Goal: Transaction & Acquisition: Purchase product/service

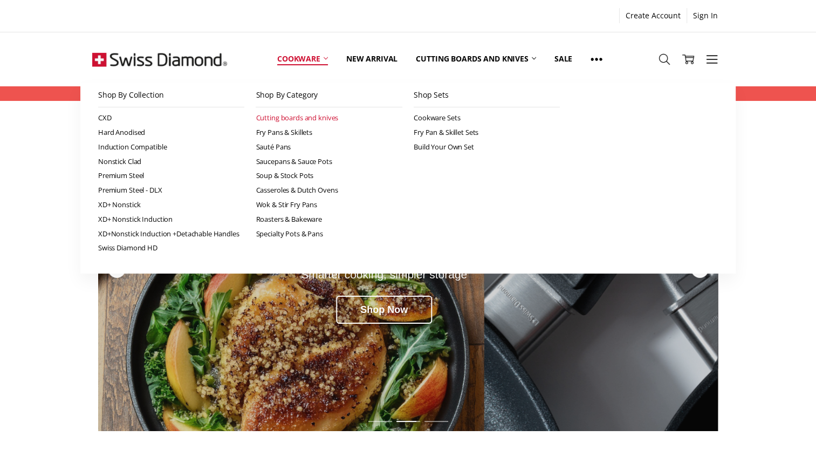
click at [326, 116] on link "Cutting boards and knives" at bounding box center [329, 118] width 147 height 15
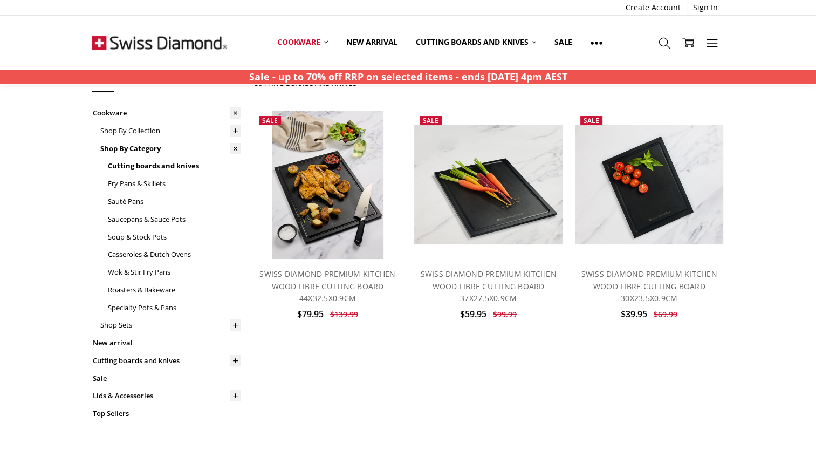
scroll to position [47, 0]
click at [142, 361] on link "Cutting boards and knives" at bounding box center [166, 360] width 149 height 18
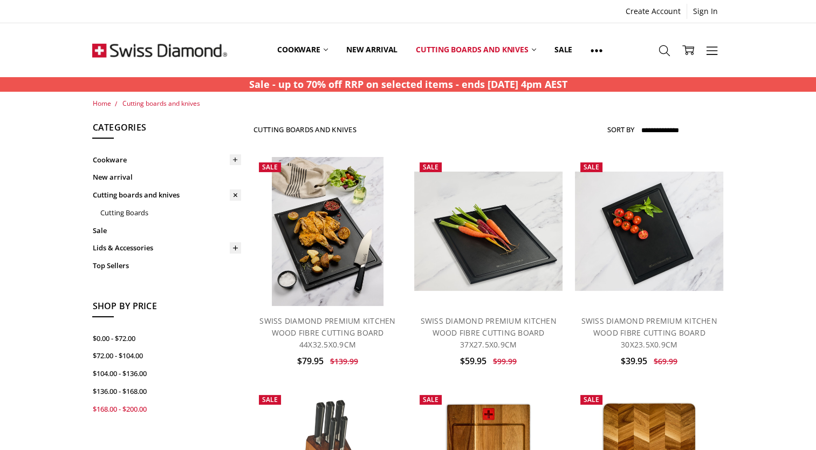
click at [139, 400] on link "$168.00 - $200.00" at bounding box center [166, 409] width 149 height 18
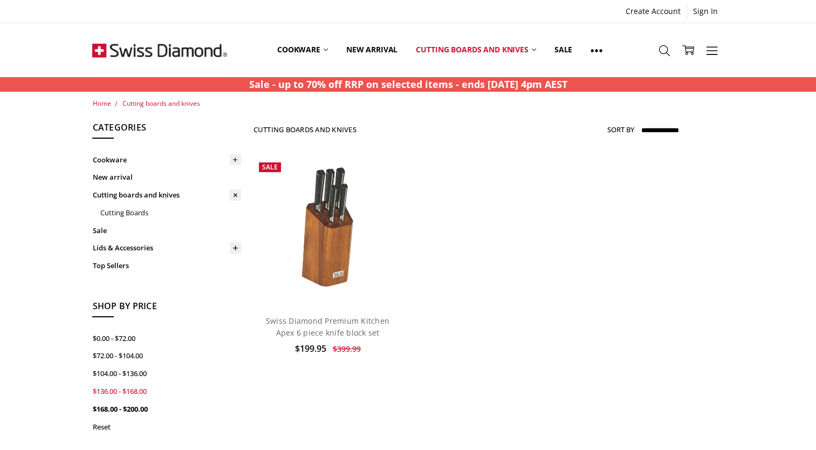
click at [123, 382] on link "$136.00 - $168.00" at bounding box center [166, 391] width 149 height 18
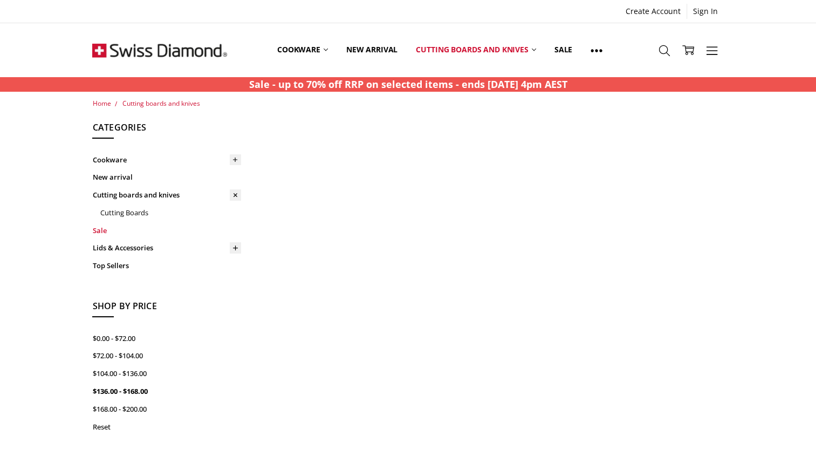
click at [100, 229] on link "Sale" at bounding box center [166, 231] width 149 height 18
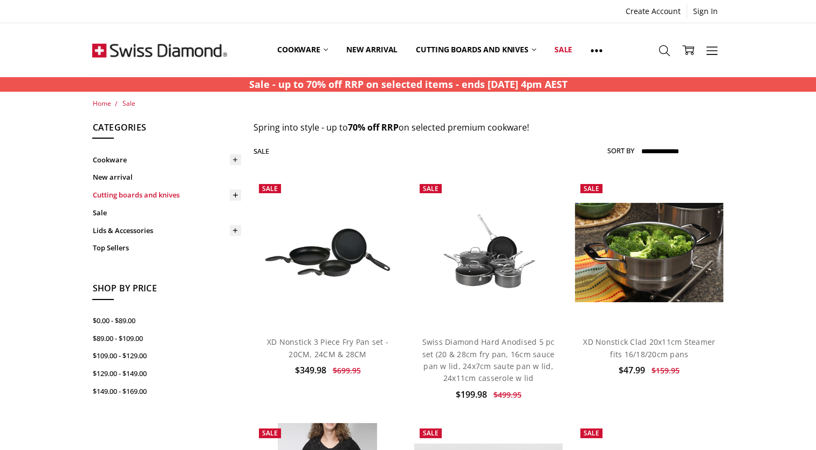
click at [107, 192] on link "Cutting boards and knives" at bounding box center [166, 195] width 149 height 18
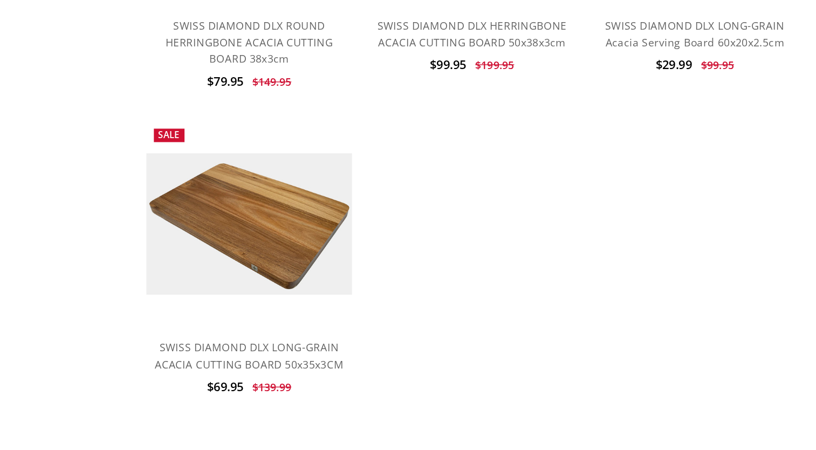
scroll to position [630, 0]
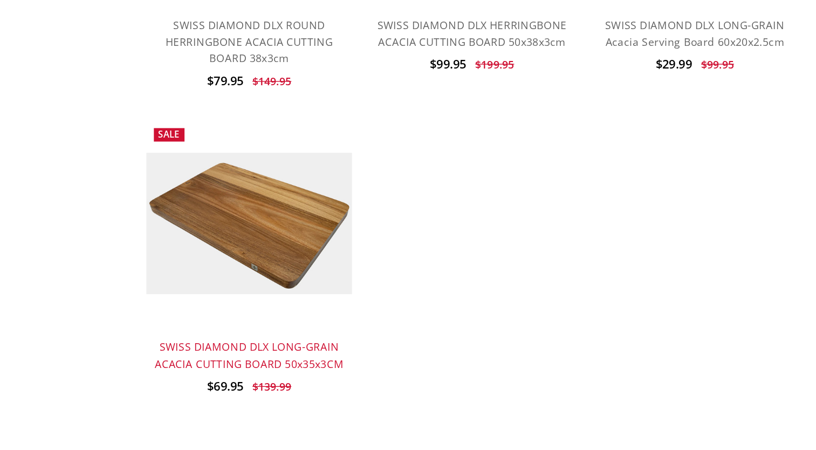
click at [298, 378] on link "SWISS DIAMOND DLX LONG-GRAIN ACACIA CUTTING BOARD 50x35x3CM" at bounding box center [327, 381] width 136 height 22
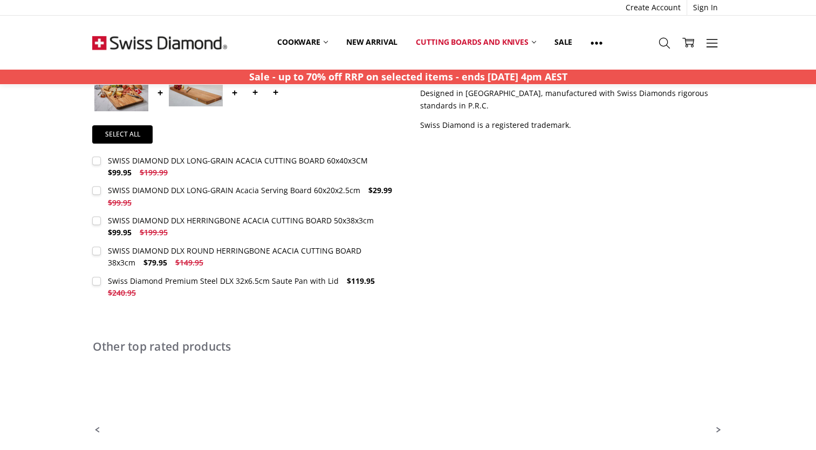
scroll to position [462, 0]
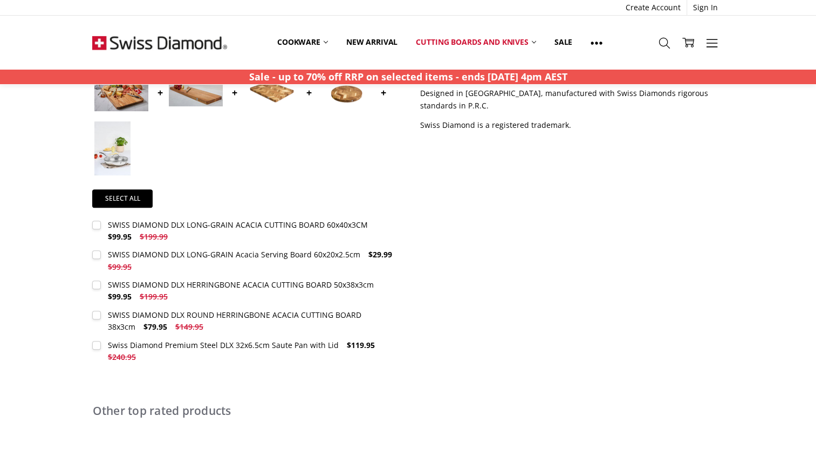
click at [99, 223] on label "SWISS DIAMOND DLX LONG-GRAIN ACACIA CUTTING BOARD 60x40x3CM $99.95 $199.99 MSRP…" at bounding box center [244, 231] width 304 height 24
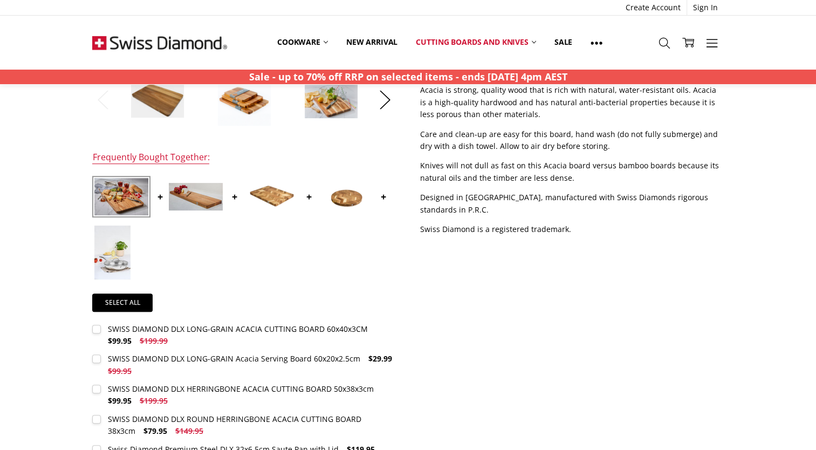
scroll to position [360, 0]
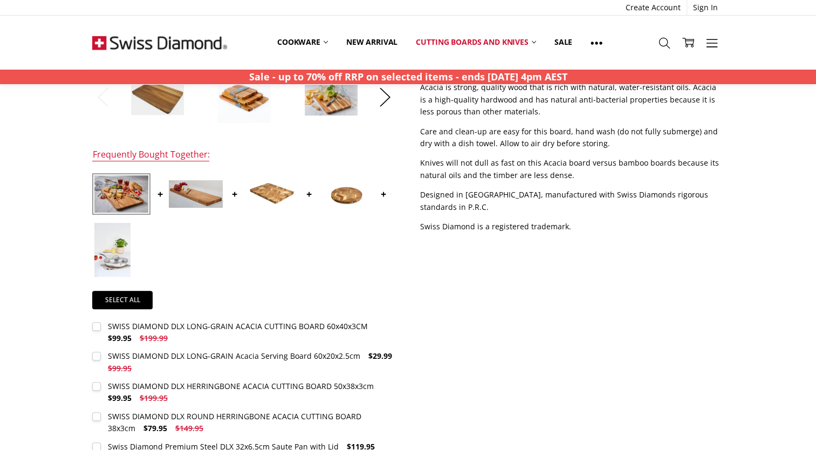
click at [148, 327] on div "SWISS DIAMOND DLX LONG-GRAIN ACACIA CUTTING BOARD 60x40x3CM" at bounding box center [238, 326] width 260 height 10
click at [99, 325] on label "SWISS DIAMOND DLX LONG-GRAIN ACACIA CUTTING BOARD 60x40x3CM $99.95 $199.99 MSRP…" at bounding box center [244, 332] width 304 height 24
click at [140, 195] on img at bounding box center [121, 193] width 54 height 37
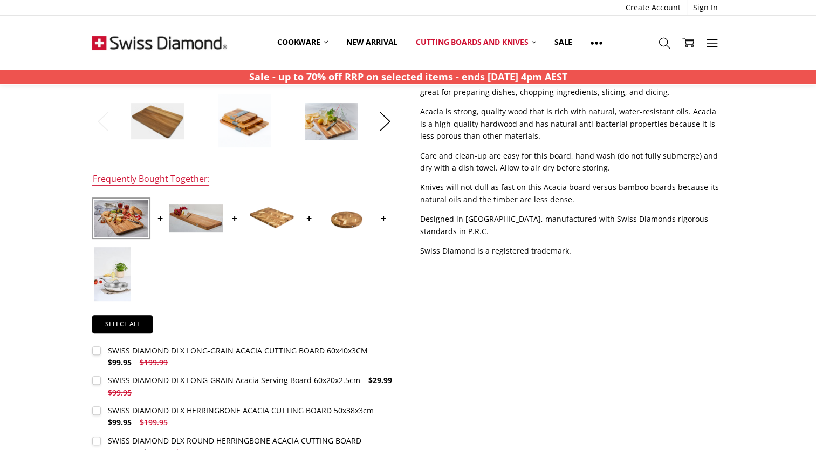
scroll to position [335, 0]
click at [138, 323] on link "Select all" at bounding box center [122, 324] width 60 height 18
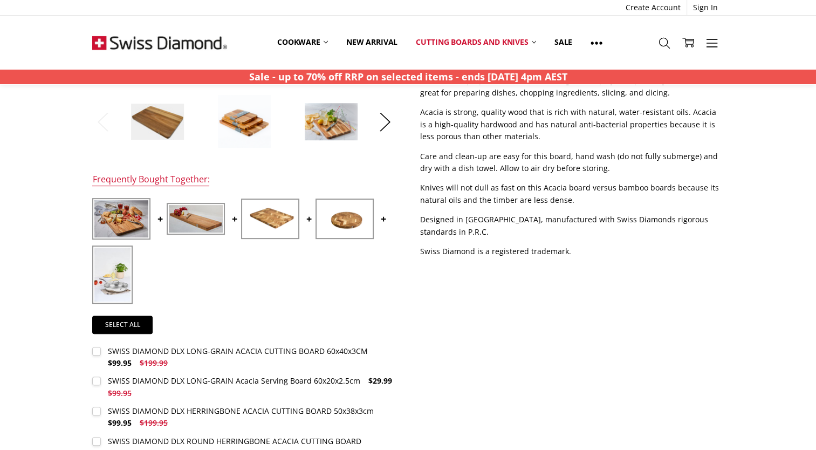
click at [98, 351] on label "SWISS DIAMOND DLX LONG-GRAIN ACACIA CUTTING BOARD 60x40x3CM $99.95 $199.99 MSRP…" at bounding box center [244, 357] width 304 height 24
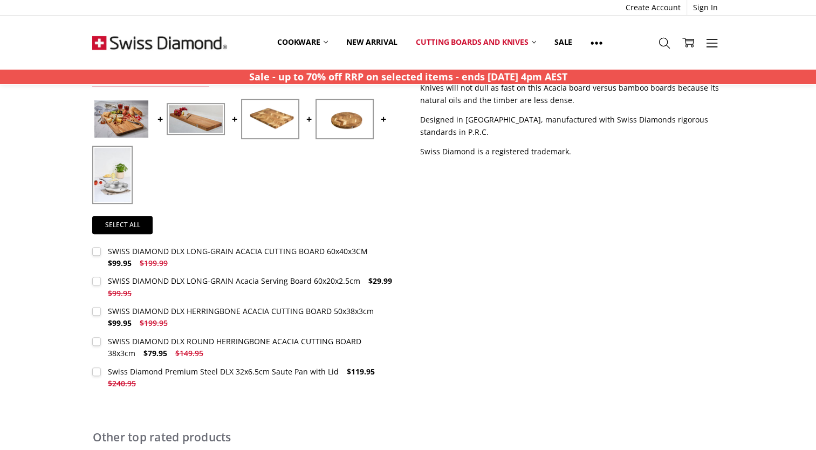
scroll to position [436, 0]
click at [97, 248] on label "SWISS DIAMOND DLX LONG-GRAIN ACACIA CUTTING BOARD 60x40x3CM $99.95 $199.99 MSRP…" at bounding box center [244, 257] width 304 height 24
click at [97, 280] on label "SWISS DIAMOND DLX LONG-GRAIN Acacia Serving Board 60x20x2.5cm $29.99 $99.95 MSR…" at bounding box center [244, 287] width 304 height 24
click at [97, 312] on label "SWISS DIAMOND DLX HERRINGBONE ACACIA CUTTING BOARD 50x38x3cm $99.95 $199.95 MSR…" at bounding box center [244, 317] width 304 height 24
click at [98, 342] on label "SWISS DIAMOND DLX ROUND HERRINGBONE ACACIA CUTTING BOARD 38x3cm $79.95 $149.95 …" at bounding box center [244, 347] width 304 height 24
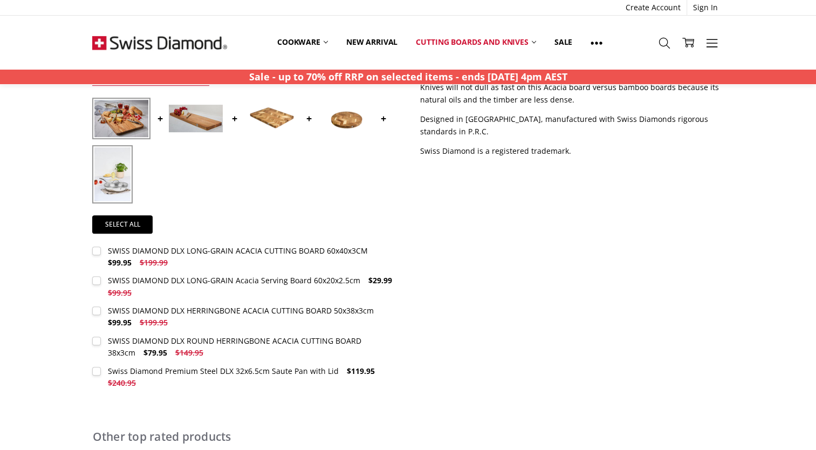
click at [99, 373] on label "Swiss Diamond Premium Steel DLX 32x6.5cm Saute Pan with Lid $119.95 $240.95 MSR…" at bounding box center [244, 377] width 304 height 24
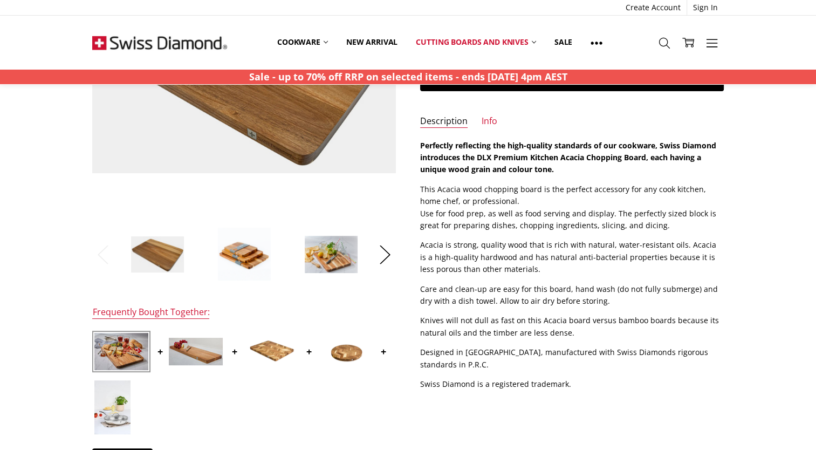
scroll to position [0, 0]
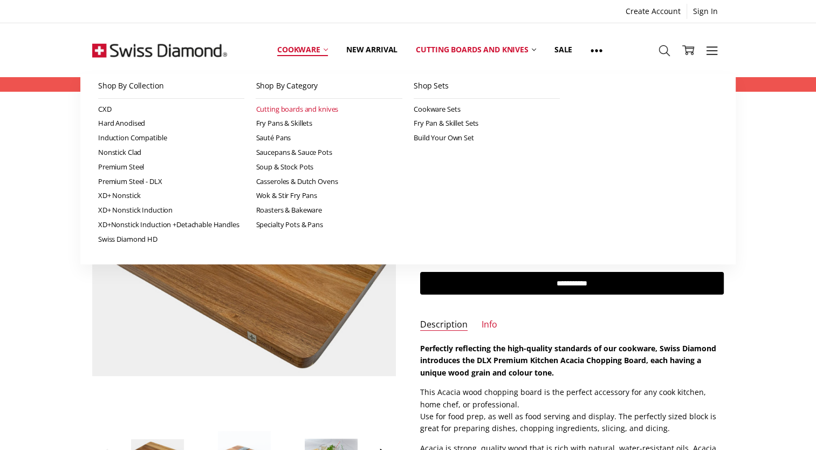
click at [276, 104] on link "Cutting boards and knives" at bounding box center [329, 109] width 147 height 15
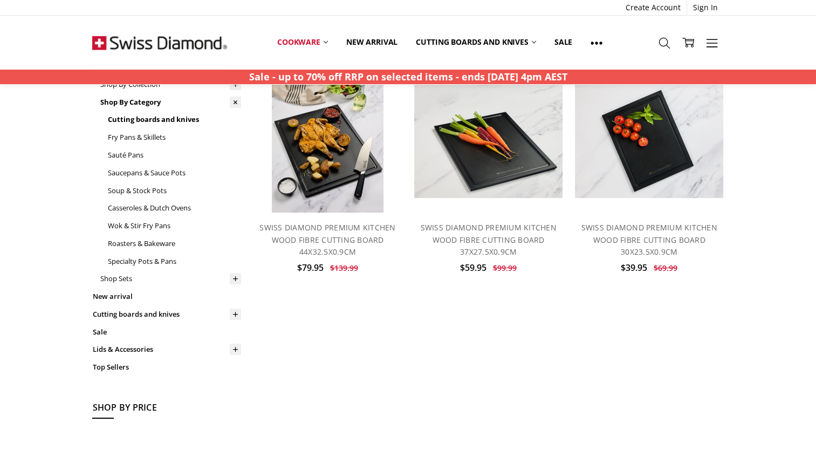
scroll to position [94, 0]
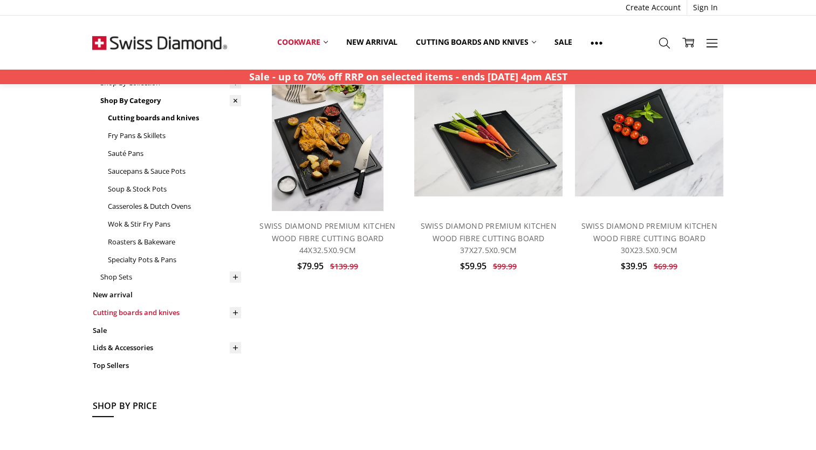
click at [130, 312] on link "Cutting boards and knives" at bounding box center [166, 313] width 149 height 18
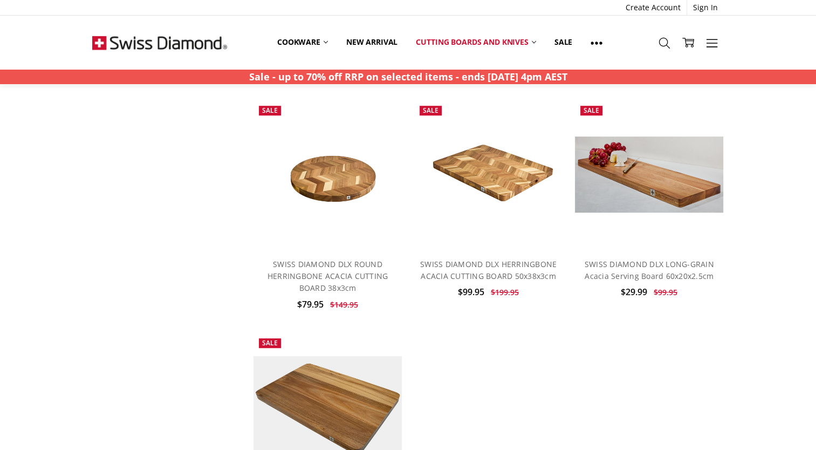
scroll to position [509, 0]
click at [655, 265] on link "SWISS DIAMOND DLX LONG-GRAIN Acacia Serving Board 60x20x2.5cm" at bounding box center [649, 270] width 129 height 22
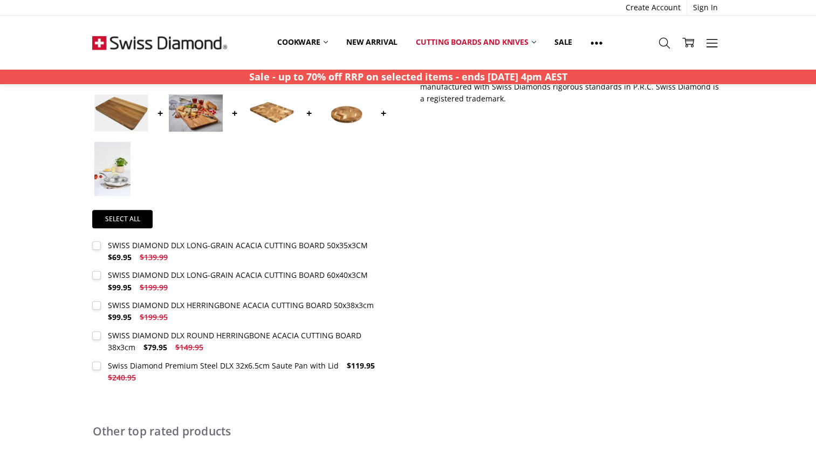
scroll to position [442, 0]
click at [94, 273] on label "SWISS DIAMOND DLX LONG-GRAIN ACACIA CUTTING BOARD 60x40x3CM $99.95 $199.99 MSRP…" at bounding box center [244, 281] width 304 height 24
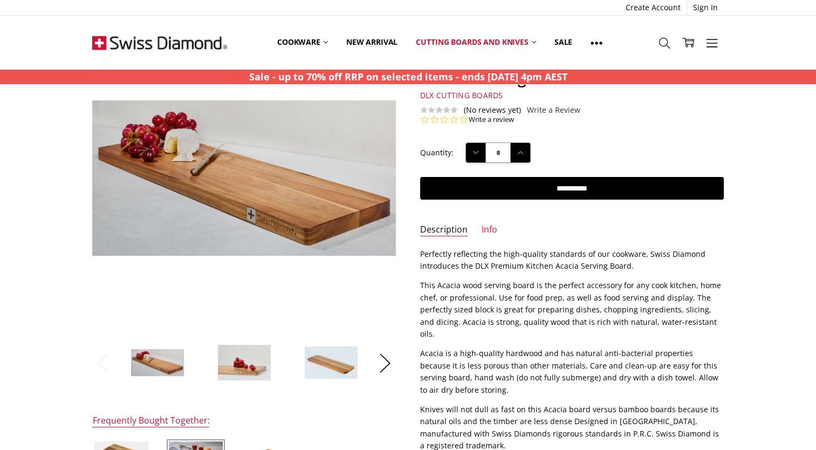
scroll to position [0, 0]
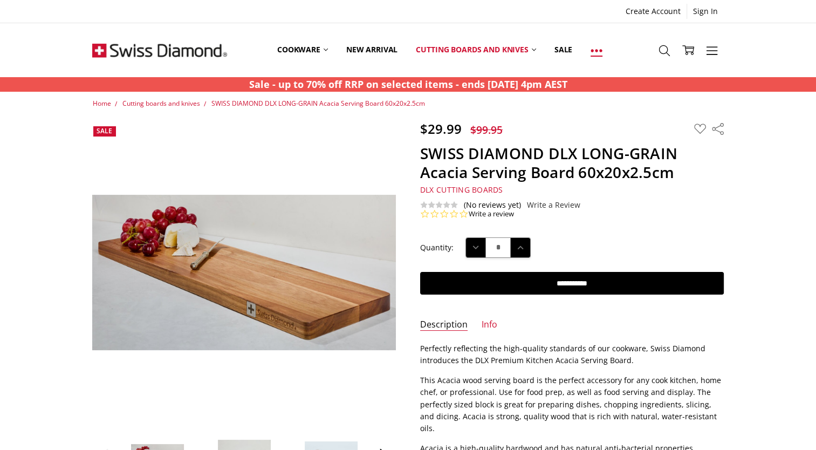
click at [598, 51] on use at bounding box center [596, 50] width 11 height 3
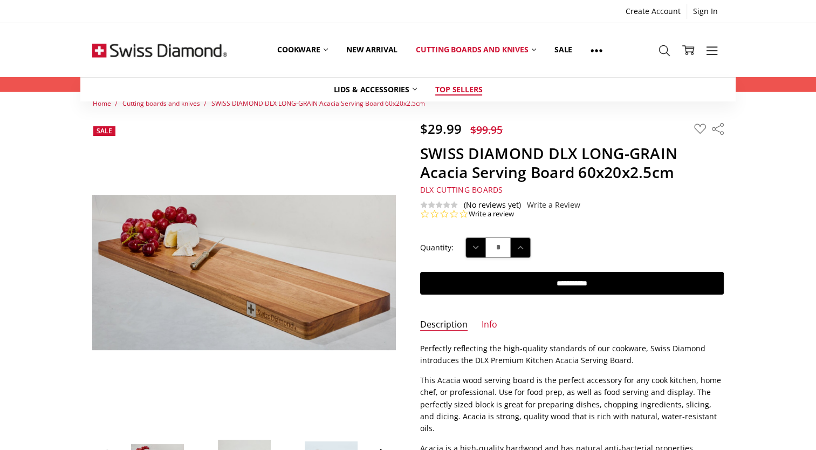
click at [462, 89] on link "Top Sellers" at bounding box center [458, 90] width 65 height 24
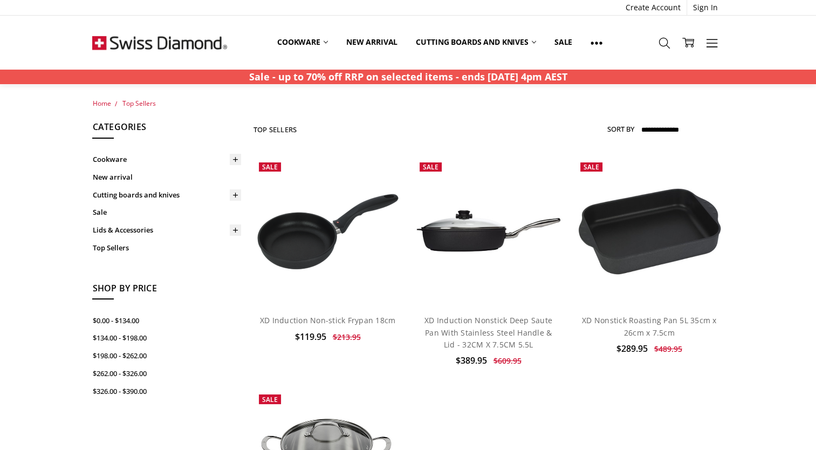
scroll to position [258, 0]
